Goal: Information Seeking & Learning: Find specific fact

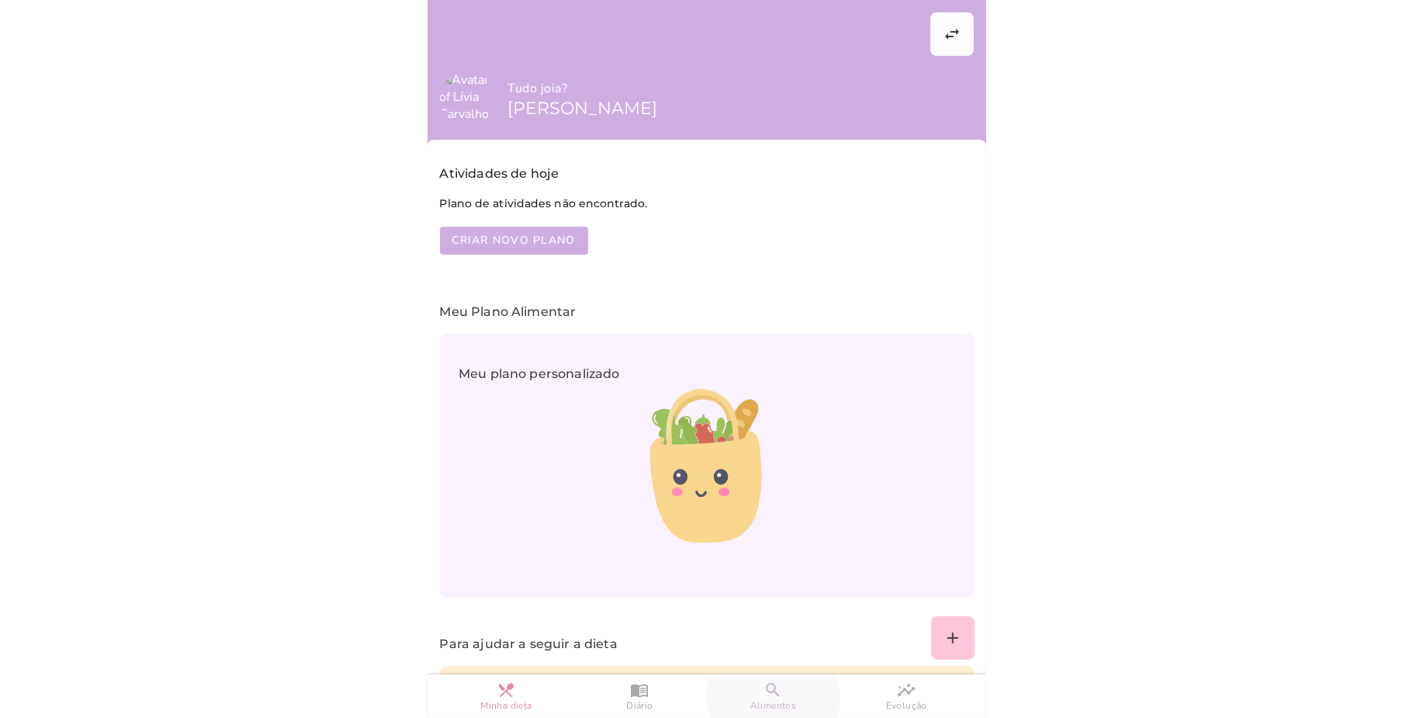
click at [0, 0] on slot "search" at bounding box center [0, 0] width 0 height 0
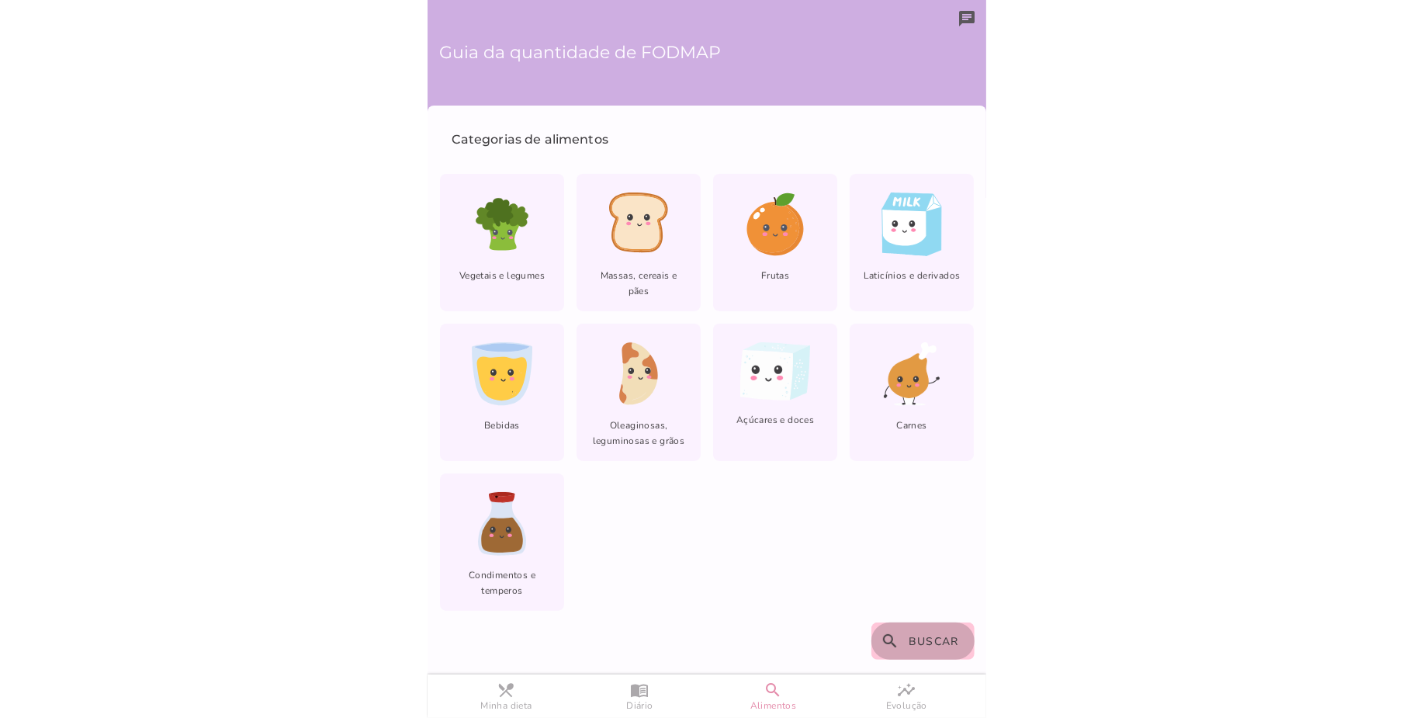
click at [920, 634] on span "Buscar" at bounding box center [934, 641] width 50 height 15
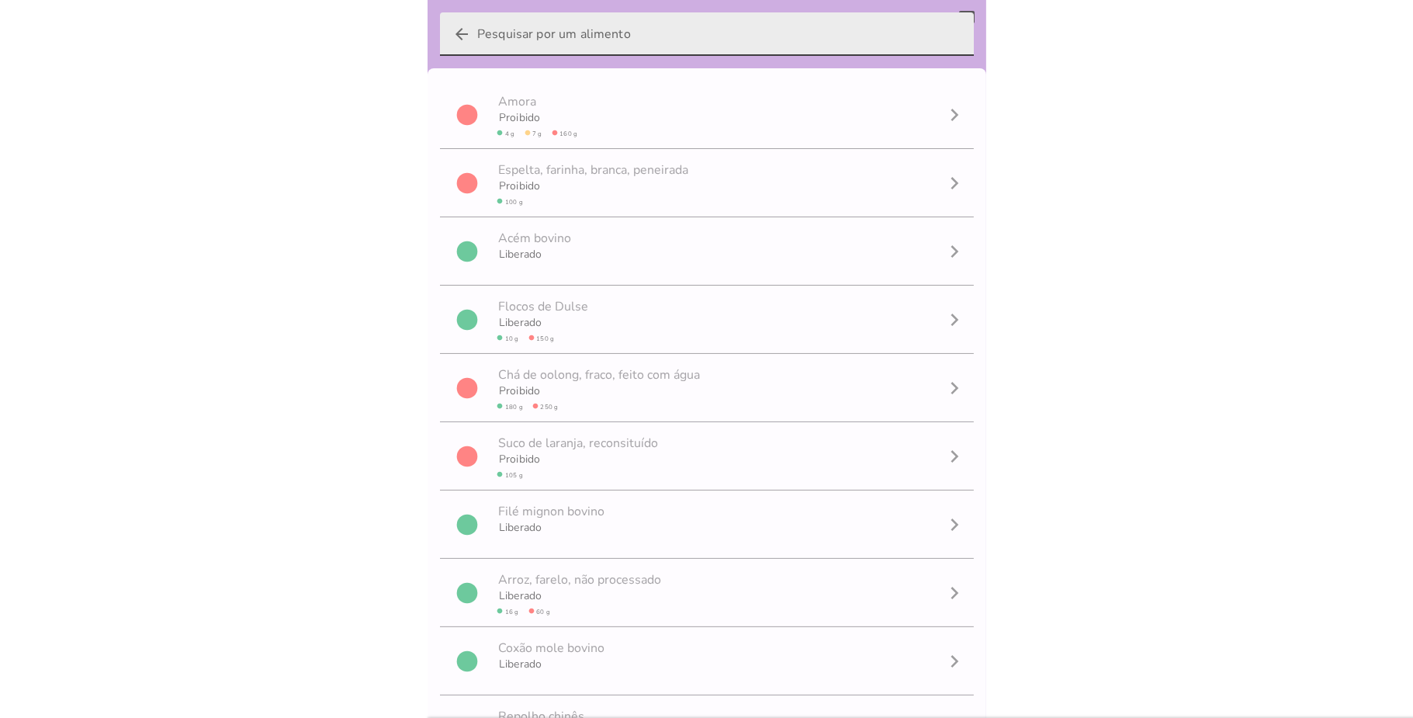
click at [698, 31] on input "arrow_back" at bounding box center [719, 33] width 484 height 43
type input "beterraba"
type mwc-textfield "beterraba"
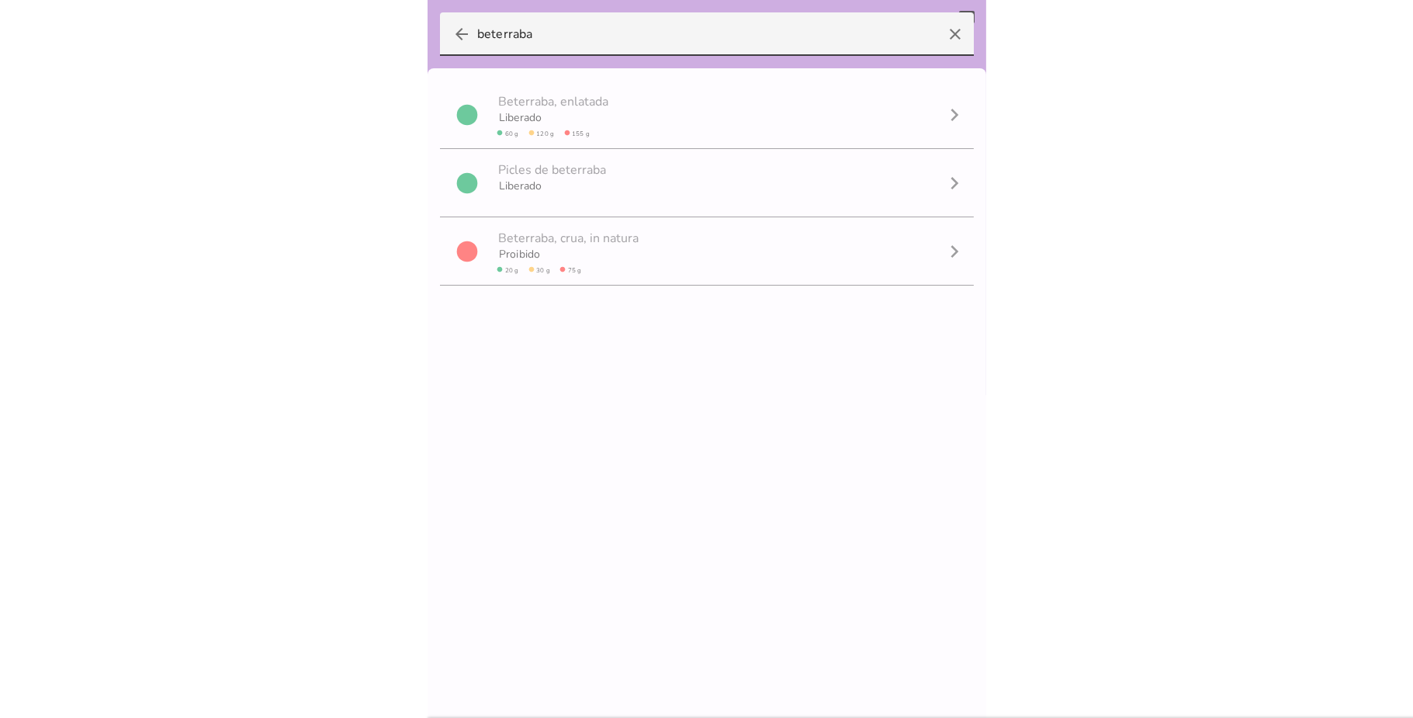
scroll to position [1, 0]
